Goal: Task Accomplishment & Management: Manage account settings

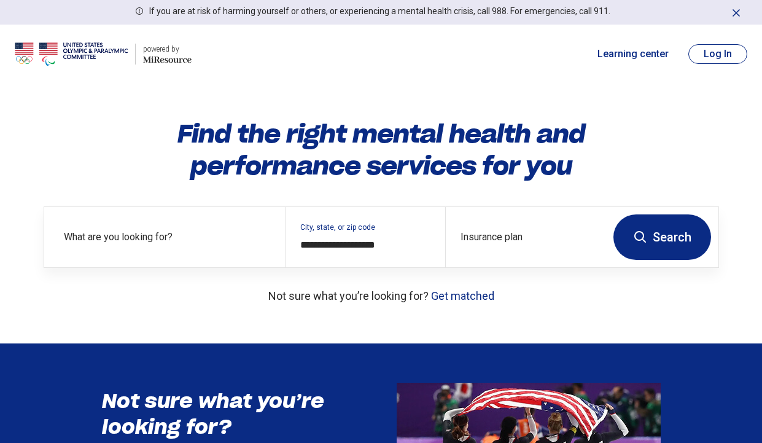
click at [710, 47] on button "Log In" at bounding box center [718, 54] width 59 height 20
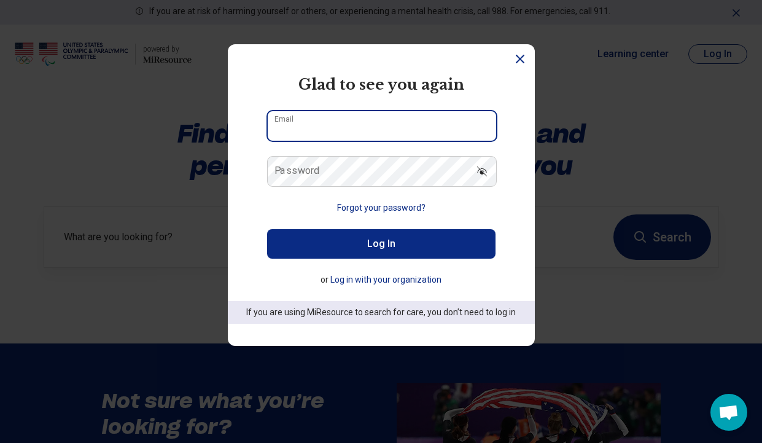
type input "**********"
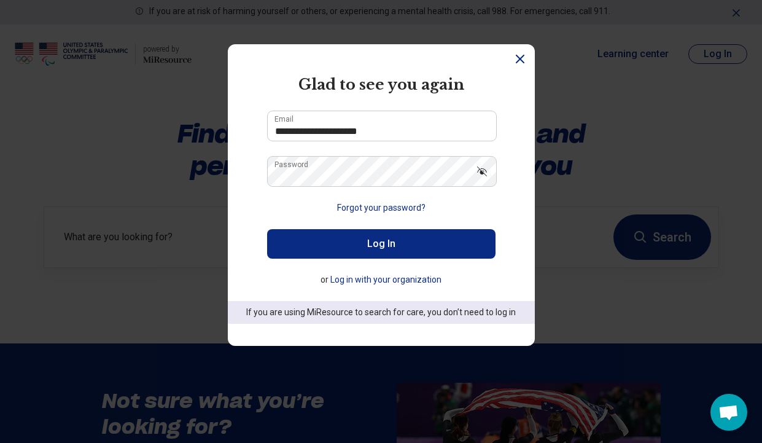
click at [402, 249] on button "Log In" at bounding box center [381, 243] width 229 height 29
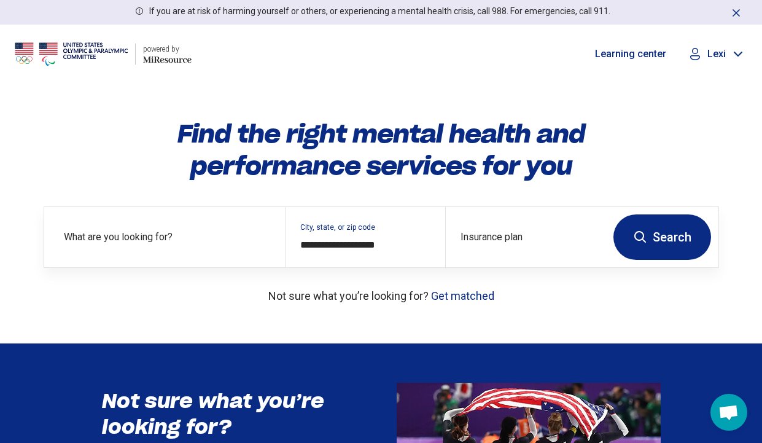
click at [721, 53] on p "Lexi" at bounding box center [717, 54] width 18 height 12
click at [713, 92] on link "My Dashboard" at bounding box center [705, 91] width 86 height 32
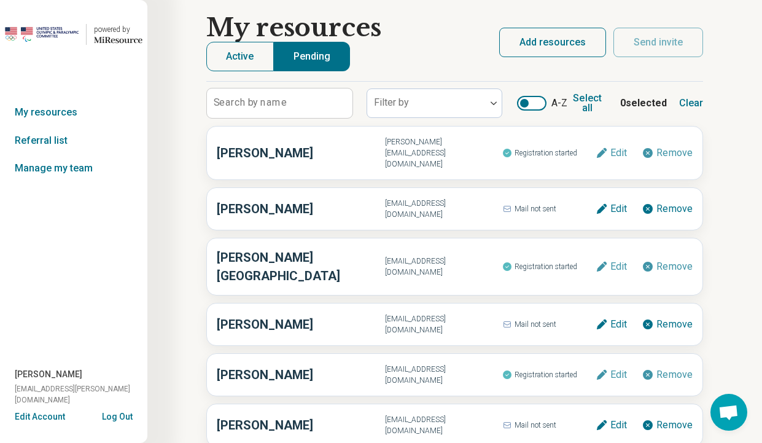
scroll to position [8, 0]
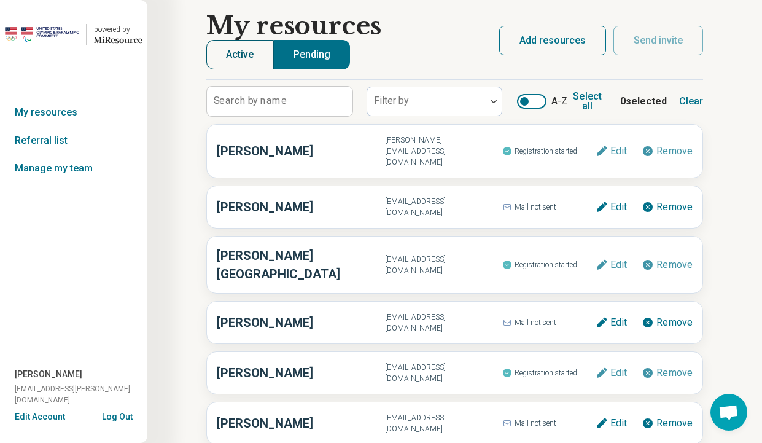
click at [242, 59] on button "Active" at bounding box center [240, 54] width 68 height 29
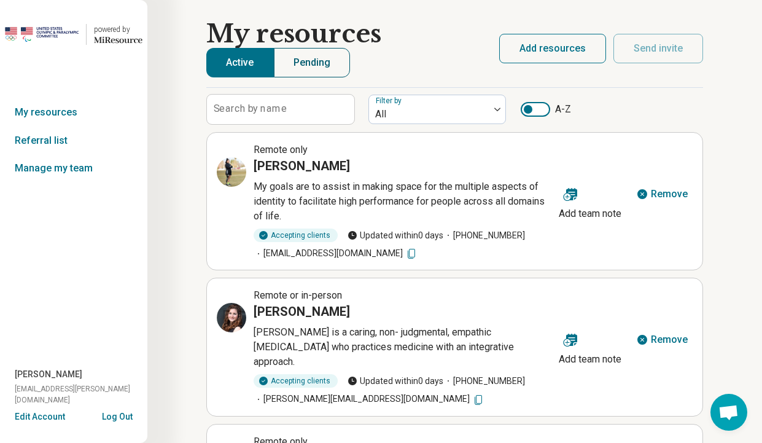
click at [305, 63] on button "Pending" at bounding box center [312, 62] width 77 height 29
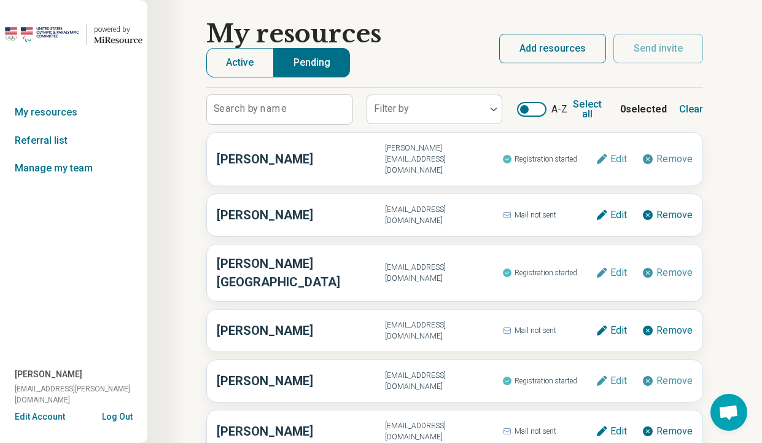
click at [549, 50] on button "Add resources" at bounding box center [552, 48] width 107 height 29
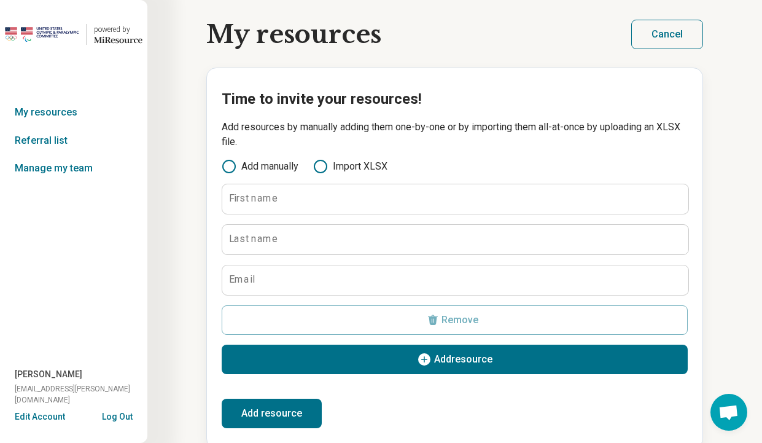
click at [667, 31] on button "Cancel" at bounding box center [668, 34] width 72 height 29
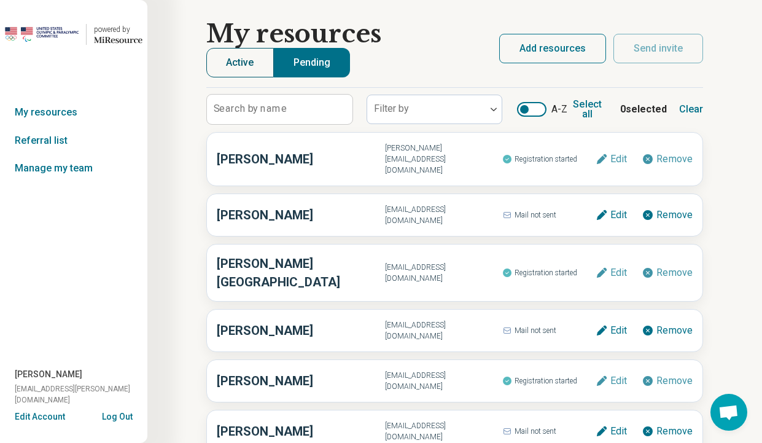
click at [254, 68] on button "Active" at bounding box center [240, 62] width 68 height 29
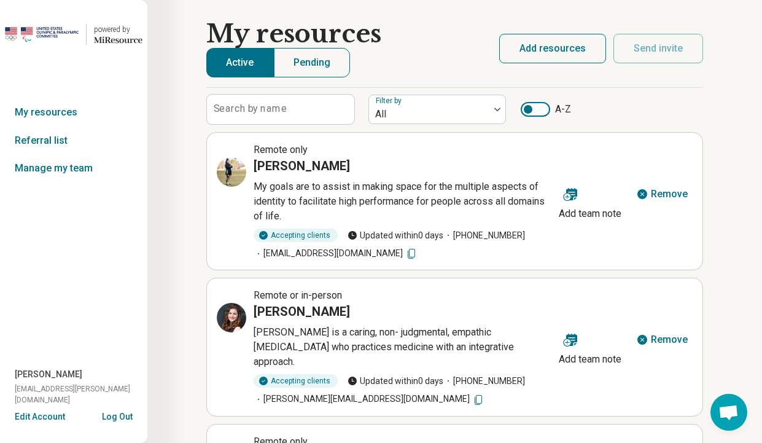
click at [530, 111] on div at bounding box center [528, 109] width 9 height 9
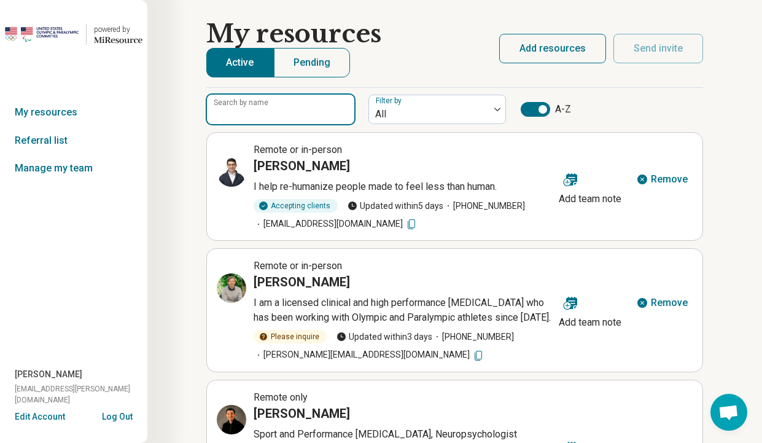
click at [311, 122] on input "Search by name" at bounding box center [280, 109] width 147 height 29
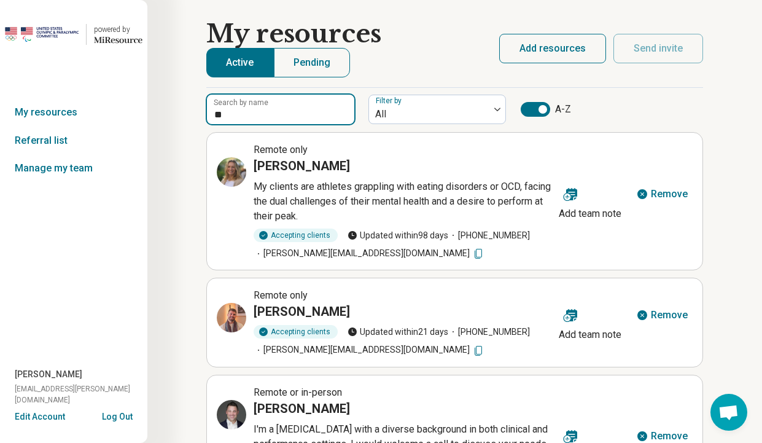
type input "*"
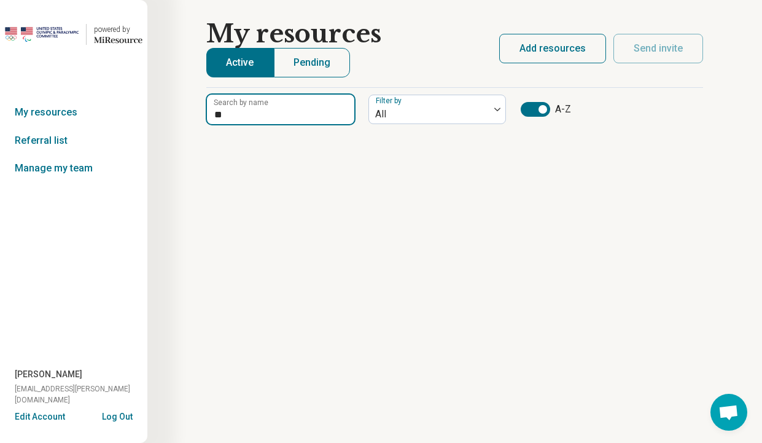
type input "*"
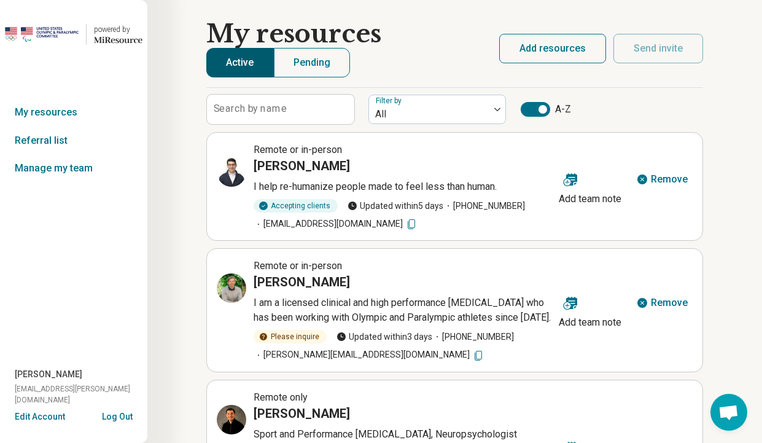
click at [244, 60] on button "Active" at bounding box center [240, 62] width 68 height 29
click at [541, 110] on div at bounding box center [543, 109] width 9 height 9
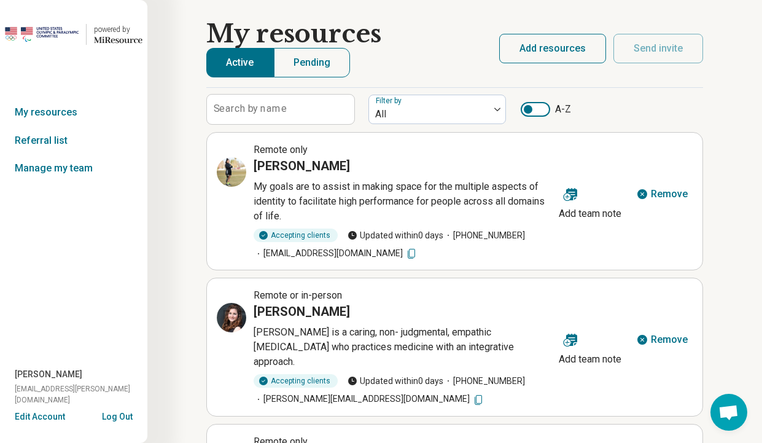
click at [531, 108] on div at bounding box center [528, 109] width 9 height 9
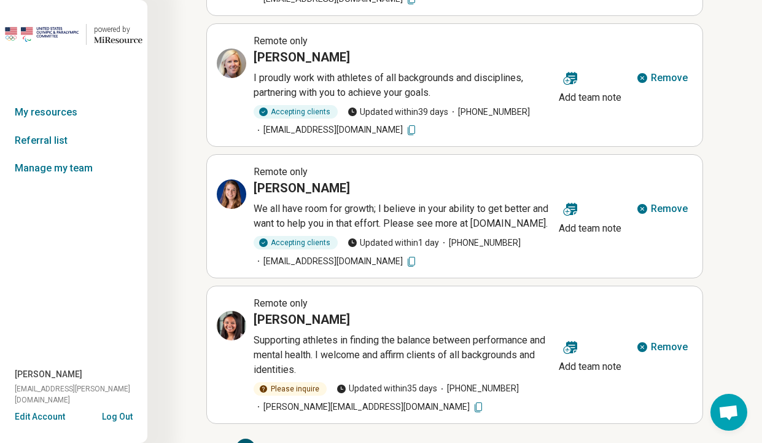
scroll to position [843, 0]
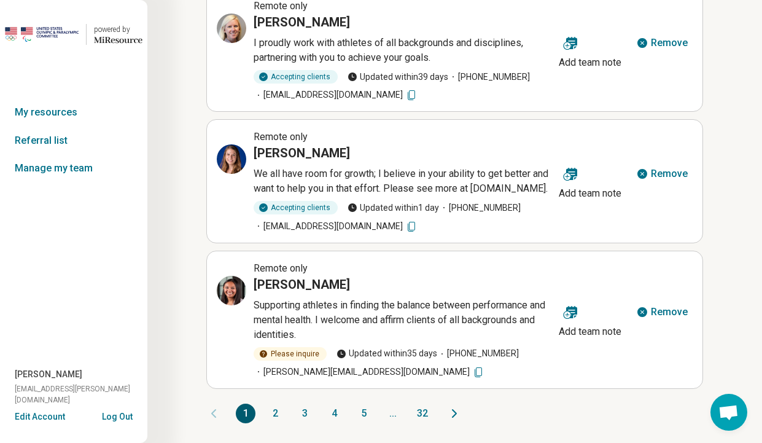
click at [280, 420] on button "2" at bounding box center [275, 414] width 20 height 20
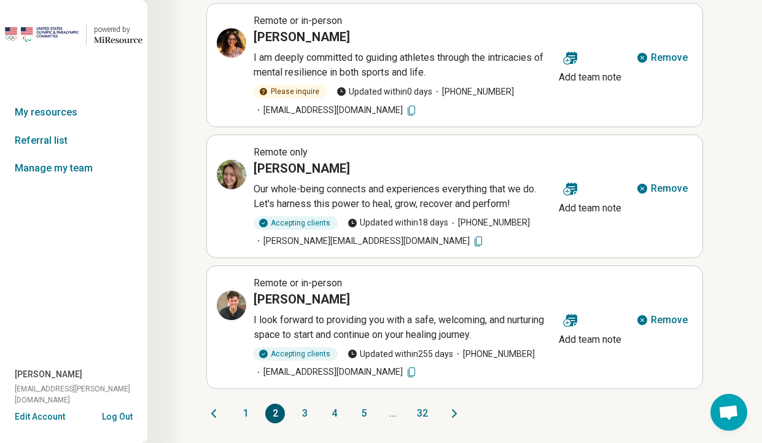
scroll to position [813, 0]
click at [310, 410] on button "3" at bounding box center [305, 414] width 20 height 20
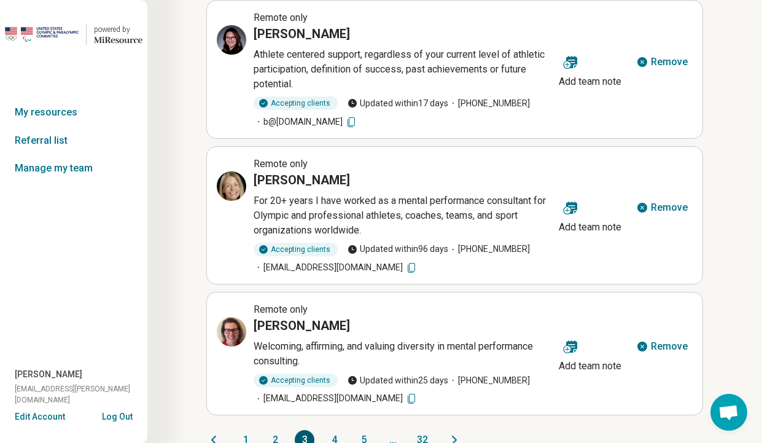
scroll to position [858, 0]
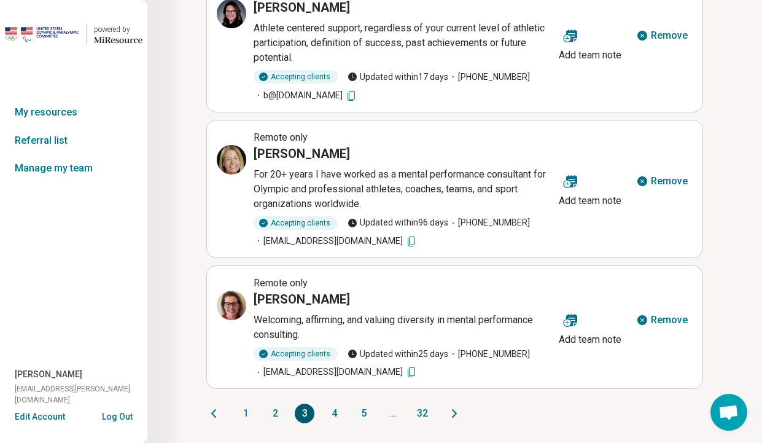
click at [335, 407] on button "4" at bounding box center [334, 414] width 20 height 20
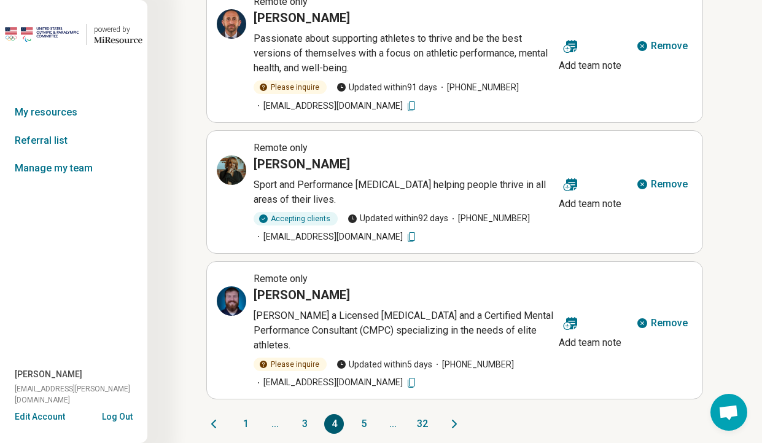
scroll to position [843, 0]
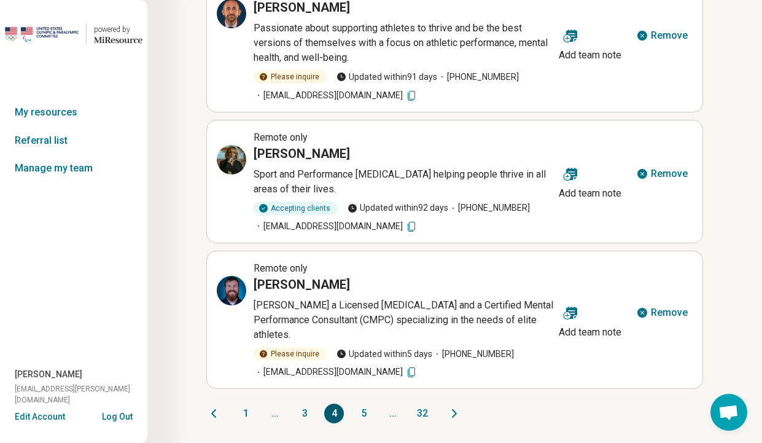
click at [366, 416] on button "5" at bounding box center [364, 414] width 20 height 20
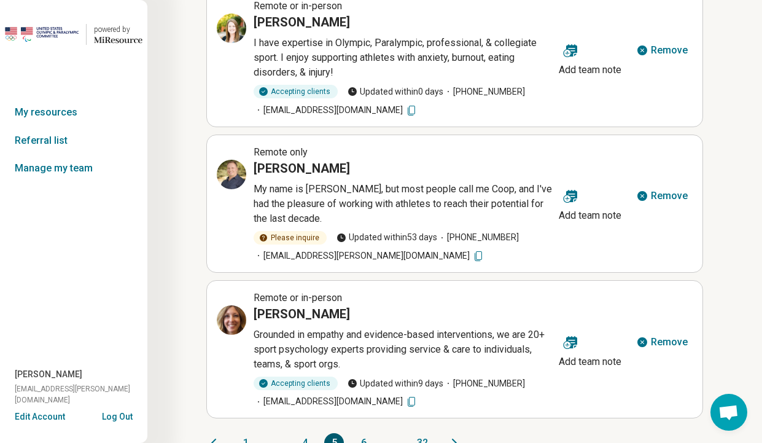
scroll to position [887, 0]
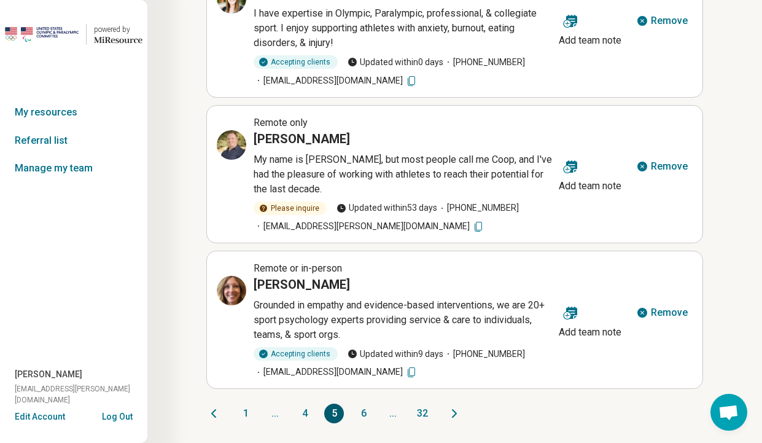
click at [363, 417] on button "6" at bounding box center [364, 414] width 20 height 20
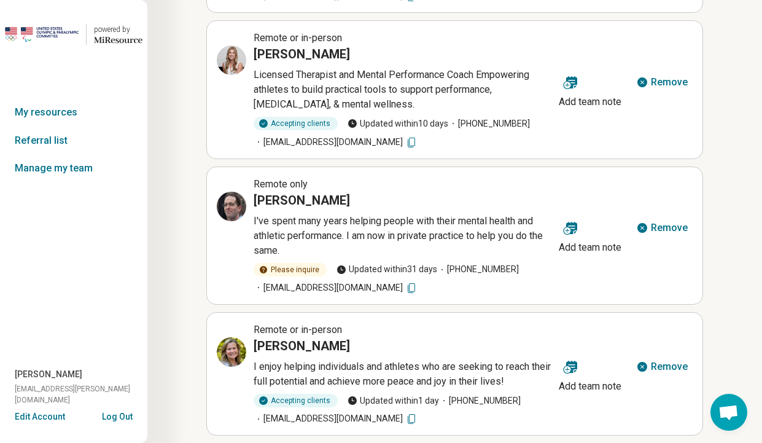
scroll to position [843, 0]
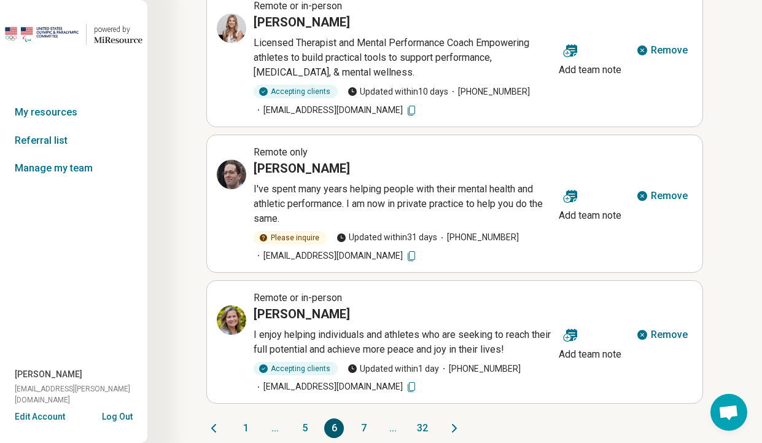
click at [364, 418] on button "7" at bounding box center [364, 428] width 20 height 20
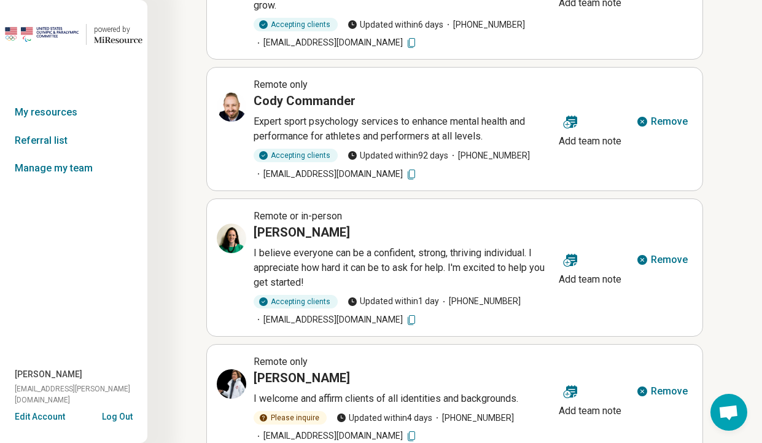
scroll to position [813, 0]
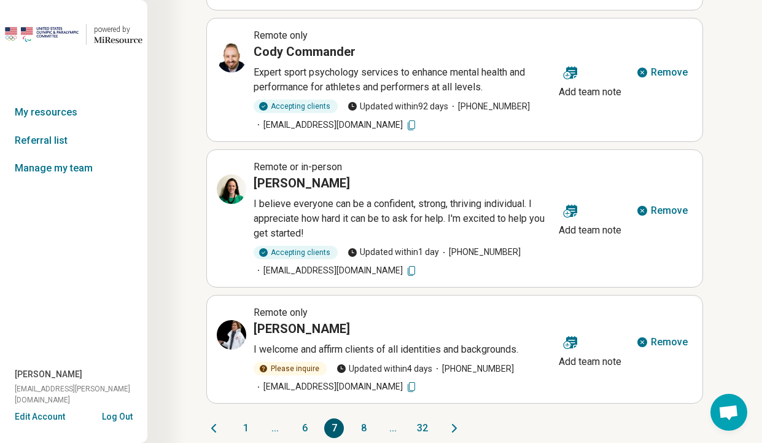
click at [366, 418] on button "8" at bounding box center [364, 428] width 20 height 20
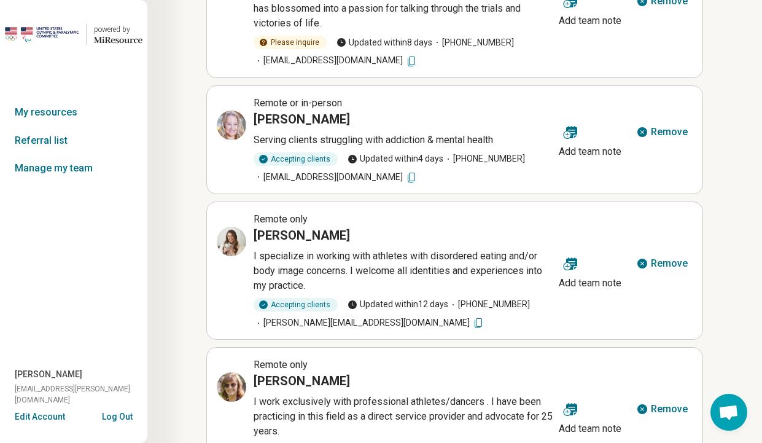
scroll to position [334, 0]
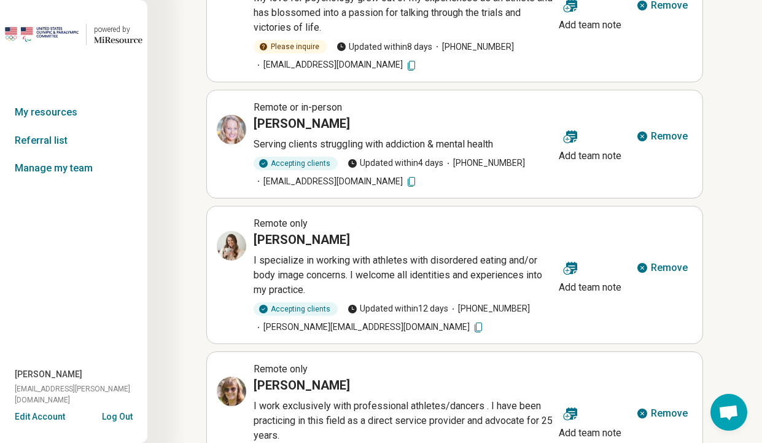
click at [660, 137] on button "Remove" at bounding box center [662, 136] width 61 height 29
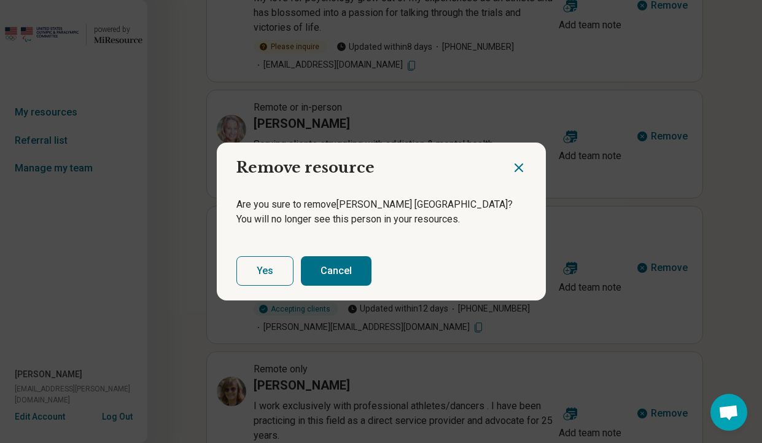
click at [278, 275] on button "Yes" at bounding box center [265, 270] width 57 height 29
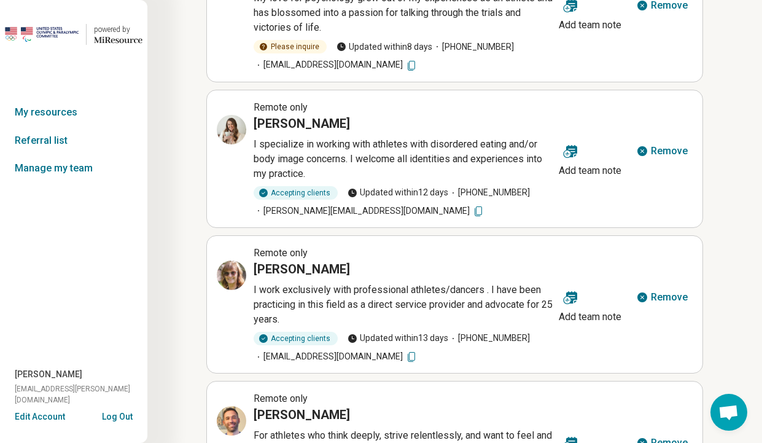
scroll to position [0, 0]
